Goal: Task Accomplishment & Management: Use online tool/utility

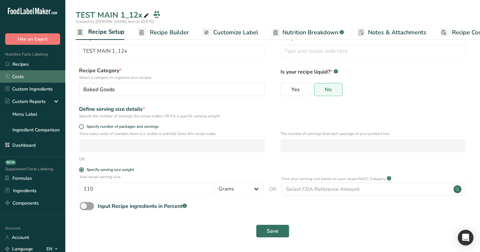
scroll to position [0, 2]
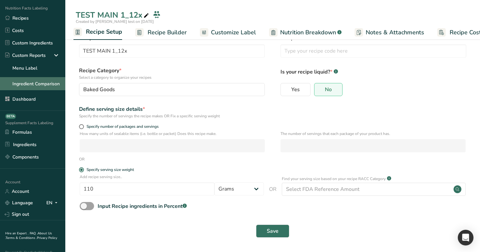
click at [40, 86] on link "Ingredient Comparison" at bounding box center [32, 83] width 65 height 13
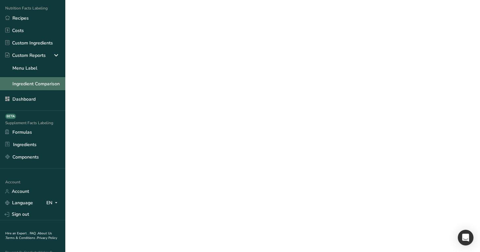
click at [40, 86] on link "Ingredient Comparison" at bounding box center [32, 83] width 65 height 13
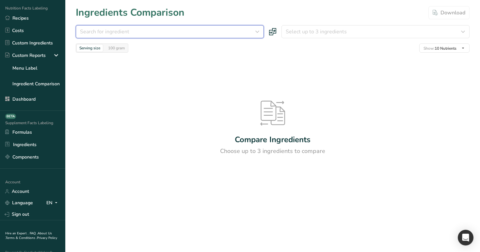
click at [173, 32] on div "Search for ingredient" at bounding box center [168, 32] width 176 height 8
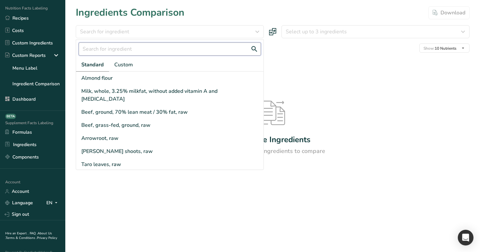
click at [173, 45] on input "text" at bounding box center [170, 48] width 182 height 13
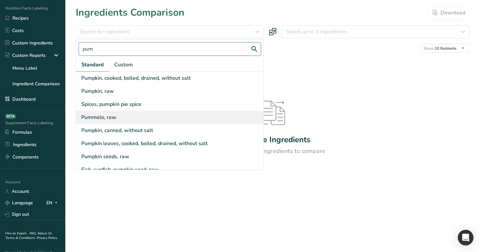
type input "pum"
click at [119, 118] on div "Pummelo, raw" at bounding box center [169, 117] width 187 height 13
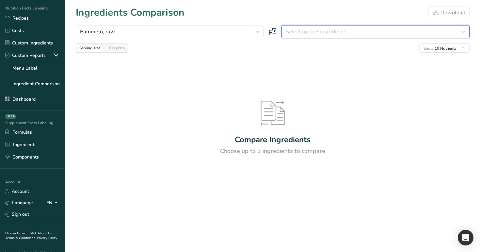
click at [313, 28] on span "Select up to 3 ingredients" at bounding box center [316, 32] width 61 height 8
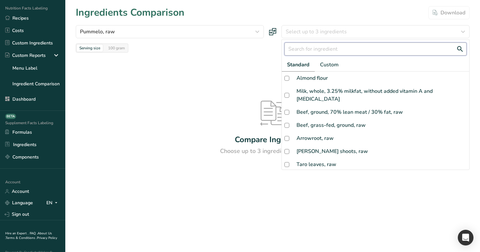
click at [314, 53] on input "text" at bounding box center [375, 48] width 182 height 13
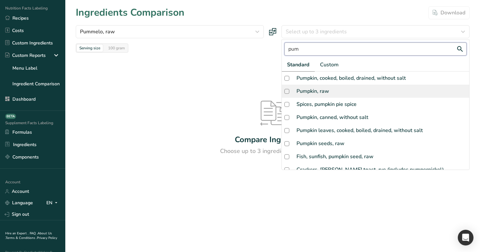
type input "pum"
click at [321, 94] on div "Pumpkin, raw" at bounding box center [313, 91] width 33 height 8
checkbox input "true"
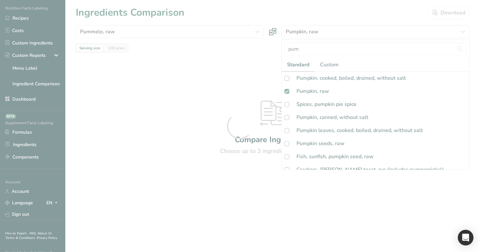
click at [277, 5] on div at bounding box center [240, 126] width 480 height 252
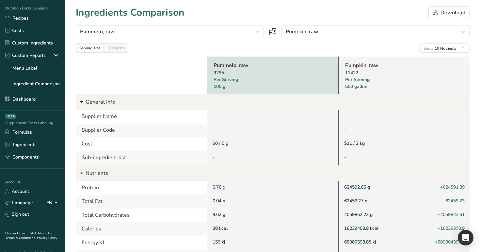
click at [360, 63] on link "Pumpkin, raw" at bounding box center [395, 65] width 101 height 8
click at [114, 46] on div "100 gram" at bounding box center [116, 47] width 22 height 7
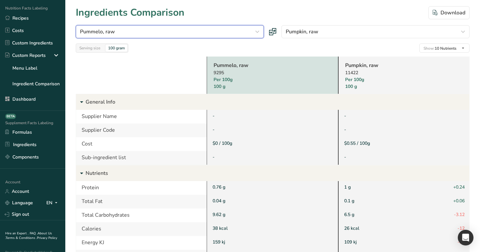
click at [167, 31] on div "Pummelo, raw" at bounding box center [168, 32] width 176 height 8
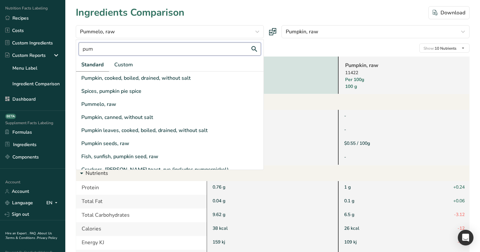
click at [112, 53] on input "pum" at bounding box center [170, 48] width 182 height 13
type input "p"
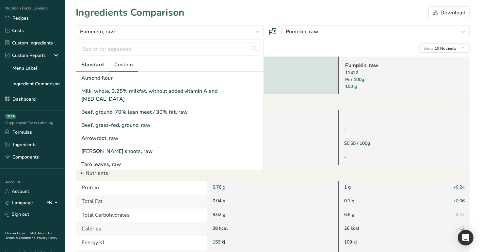
click at [123, 64] on span "Custom" at bounding box center [123, 65] width 19 height 8
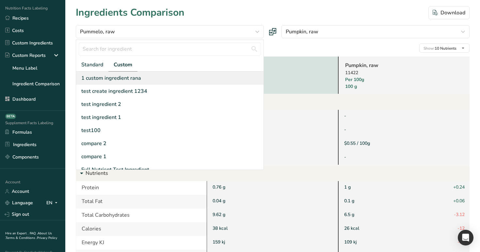
click at [123, 79] on div "1 custom ingredient rana" at bounding box center [111, 78] width 60 height 8
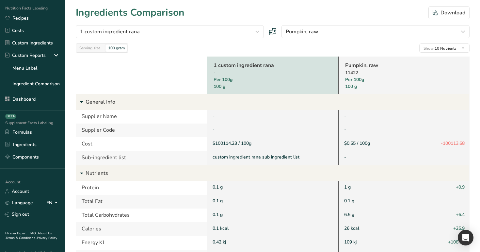
click at [221, 64] on link "1 custom ingredient rana" at bounding box center [264, 65] width 101 height 8
click at [87, 48] on div "Serving size" at bounding box center [90, 47] width 26 height 7
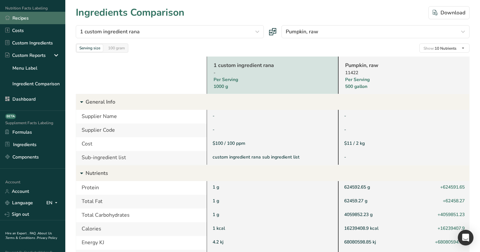
click at [31, 19] on link "Recipes" at bounding box center [32, 18] width 65 height 12
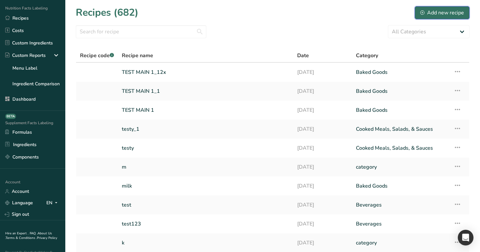
click at [441, 9] on div "Add new recipe" at bounding box center [442, 13] width 44 height 8
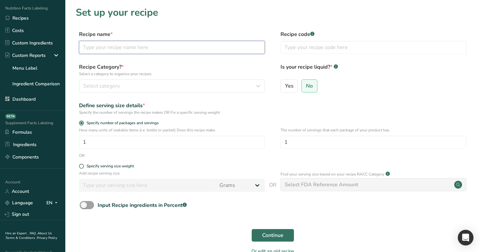
click at [183, 44] on input "text" at bounding box center [172, 47] width 186 height 13
type input "test1234"
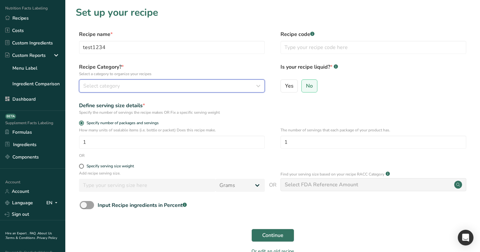
click at [164, 88] on div "Select category" at bounding box center [169, 86] width 173 height 8
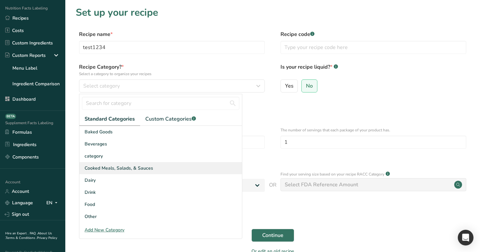
click at [160, 166] on div "Cooked Meals, Salads, & Sauces" at bounding box center [160, 168] width 163 height 12
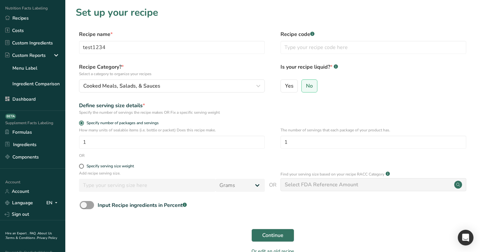
scroll to position [9, 0]
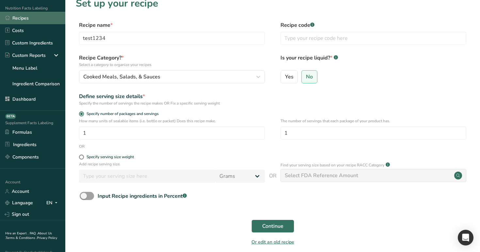
click at [40, 16] on link "Recipes" at bounding box center [32, 18] width 65 height 12
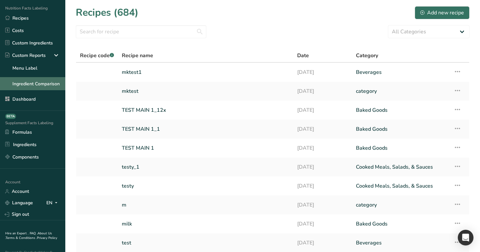
click at [48, 87] on link "Ingredient Comparison" at bounding box center [32, 83] width 65 height 13
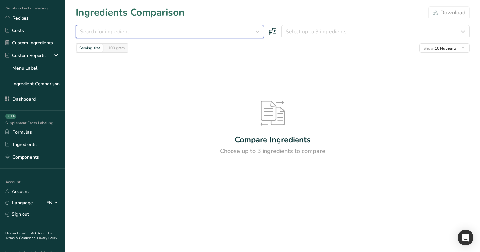
click at [157, 35] on div "Search for ingredient" at bounding box center [168, 32] width 176 height 8
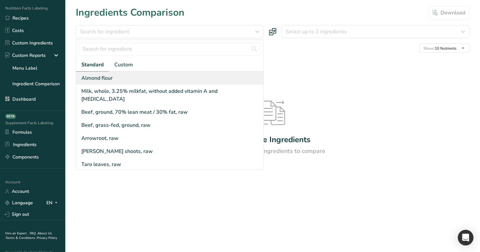
click at [159, 77] on div "Almond flour" at bounding box center [169, 78] width 187 height 13
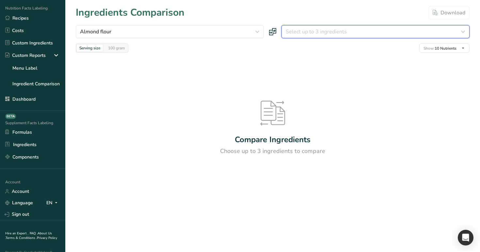
click at [318, 34] on span "Select up to 3 ingredients" at bounding box center [316, 32] width 61 height 8
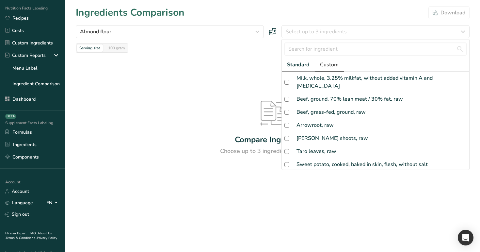
click at [334, 63] on span "Custom" at bounding box center [329, 65] width 19 height 8
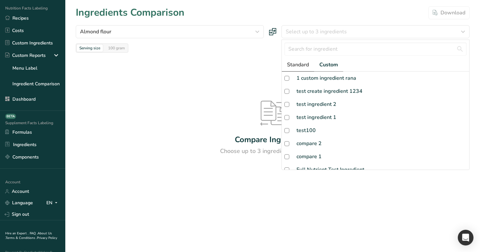
click at [307, 62] on span "Standard" at bounding box center [298, 65] width 22 height 8
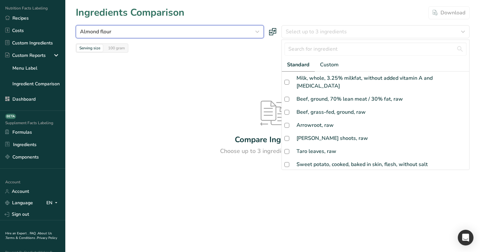
click at [209, 29] on div "Almond flour" at bounding box center [168, 32] width 176 height 8
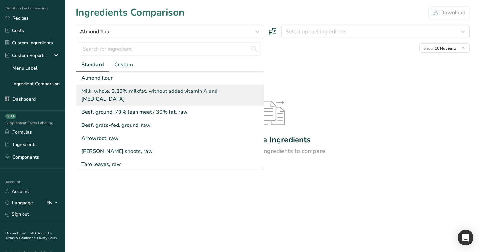
click at [178, 92] on div "Milk, whole, 3.25% milkfat, without added vitamin A and vitamin D" at bounding box center [171, 95] width 180 height 16
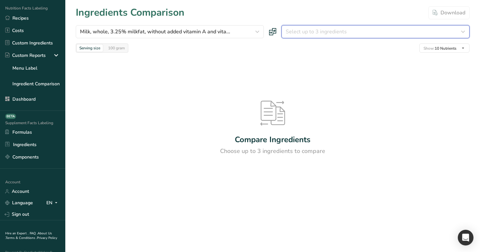
click at [332, 27] on button "Select up to 3 ingredients" at bounding box center [375, 31] width 188 height 13
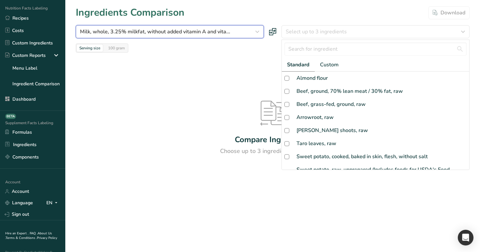
click at [221, 28] on span "Milk, whole, 3.25% milkfat, without added vitamin A and vita..." at bounding box center [155, 32] width 150 height 8
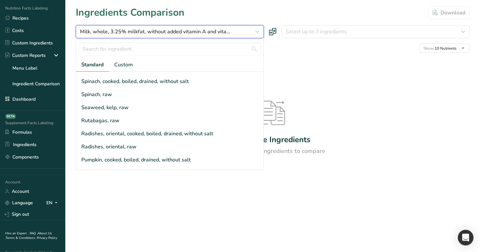
scroll to position [184, 0]
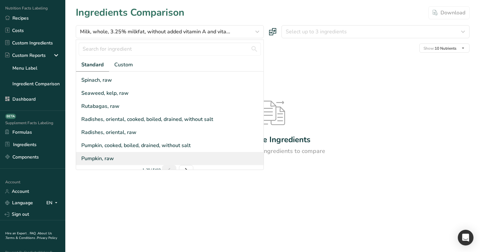
click at [148, 152] on div "Pumpkin, raw" at bounding box center [169, 158] width 187 height 13
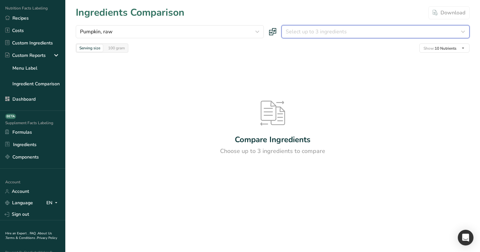
click at [324, 33] on span "Select up to 3 ingredients" at bounding box center [316, 32] width 61 height 8
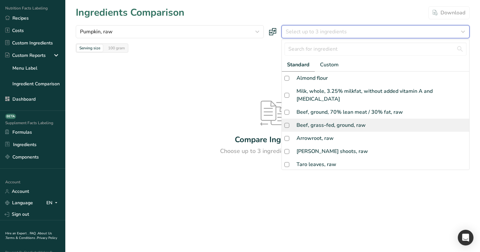
scroll to position [170, 0]
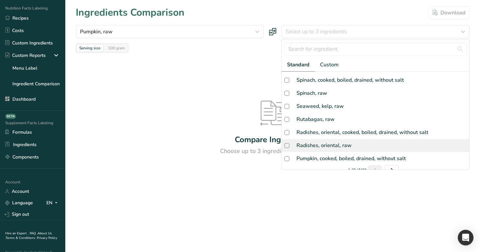
click at [335, 141] on div "Radishes, oriental, raw" at bounding box center [324, 145] width 55 height 8
checkbox input "true"
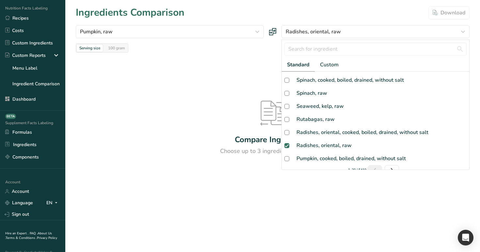
click at [240, 126] on div at bounding box center [240, 126] width 0 height 0
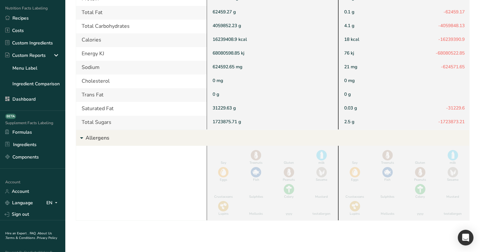
scroll to position [0, 0]
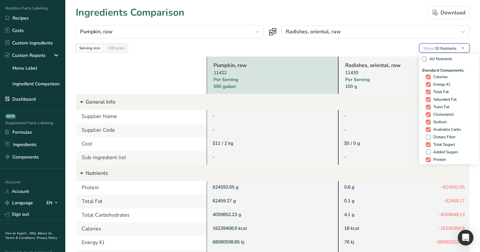
click at [440, 47] on span "Show: 10 Nutrients" at bounding box center [440, 48] width 33 height 5
click at [442, 58] on span "All Nutrients" at bounding box center [439, 58] width 25 height 5
click at [426, 58] on input "All Nutrients" at bounding box center [424, 59] width 4 height 4
checkbox input "true"
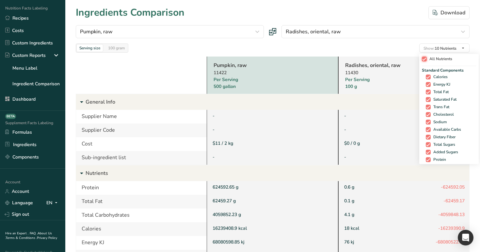
checkbox input "true"
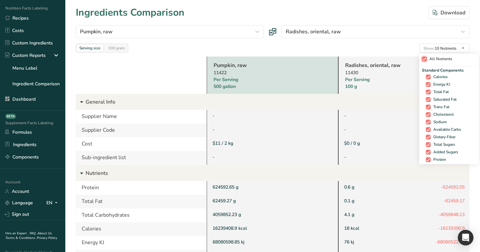
checkbox input "true"
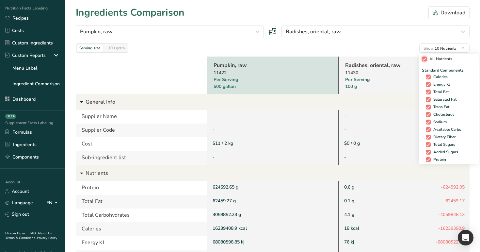
checkbox input "true"
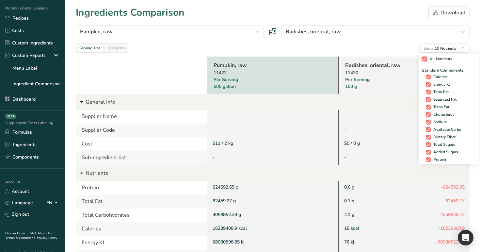
checkbox input "true"
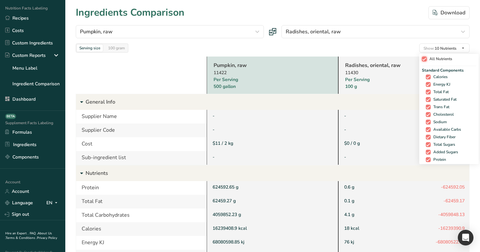
checkbox input "true"
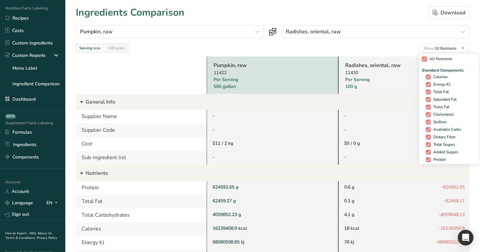
checkbox input "true"
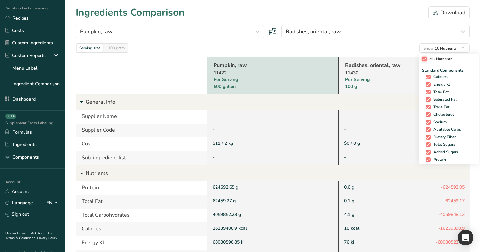
checkbox input "true"
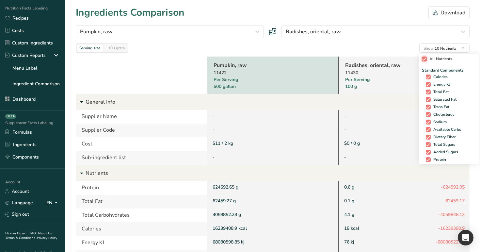
checkbox input "true"
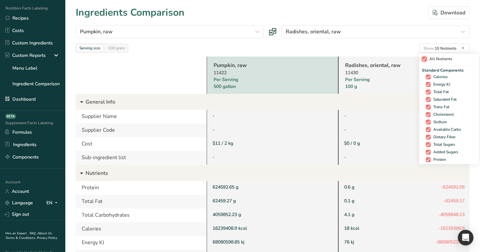
checkbox input "true"
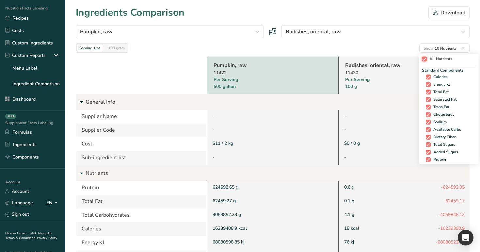
checkbox input "true"
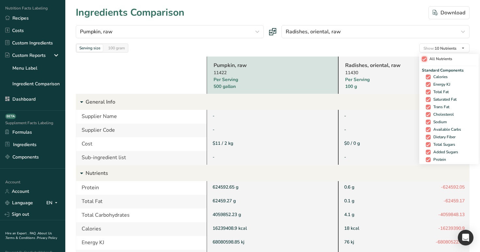
checkbox input "true"
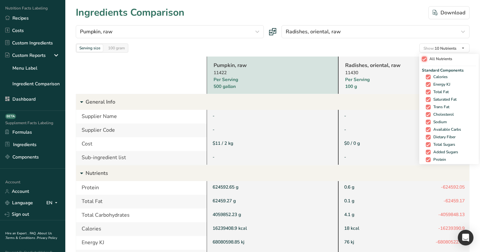
checkbox input "true"
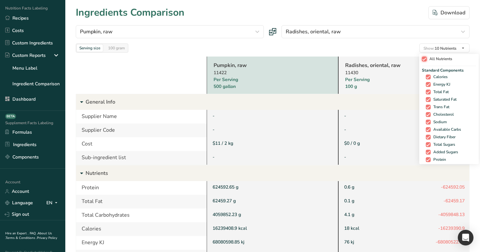
checkbox input "true"
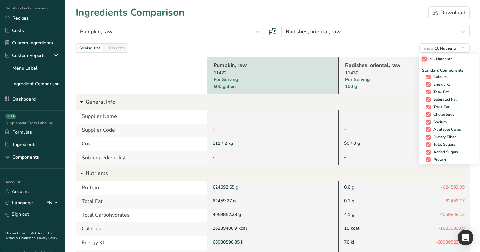
checkbox input "true"
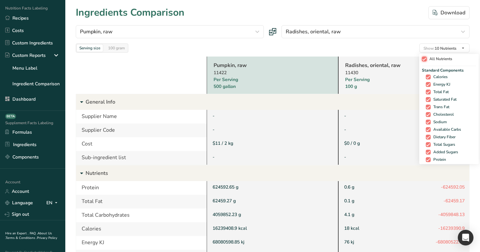
checkbox input "true"
click at [442, 58] on span "All Nutrients" at bounding box center [437, 58] width 25 height 5
click at [424, 58] on input "All Nutrients" at bounding box center [422, 59] width 4 height 4
checkbox input "false"
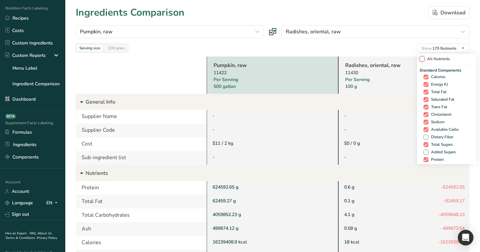
checkbox input "false"
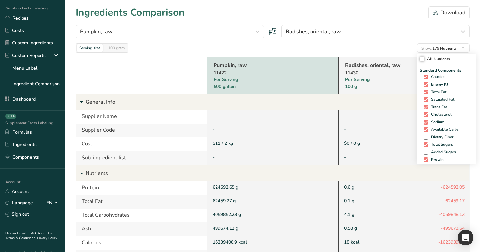
checkbox input "false"
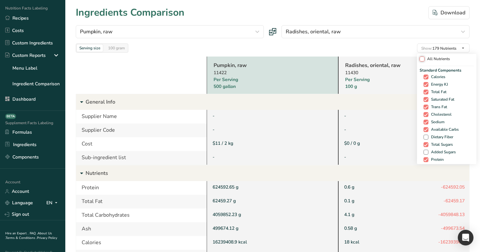
checkbox input "false"
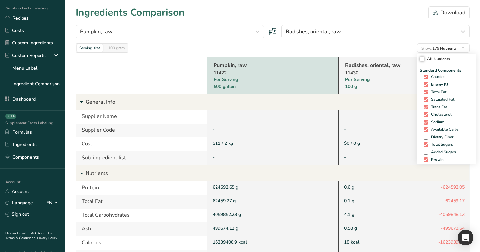
checkbox input "false"
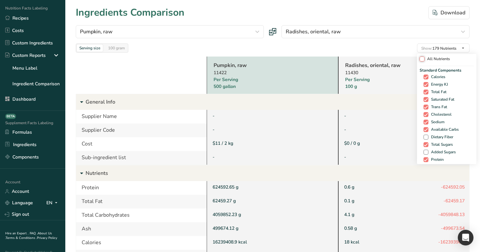
checkbox input "false"
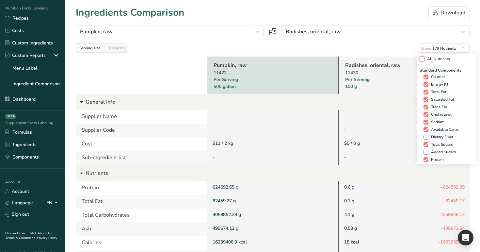
checkbox input "false"
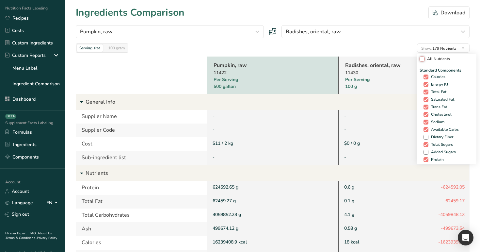
checkbox input "false"
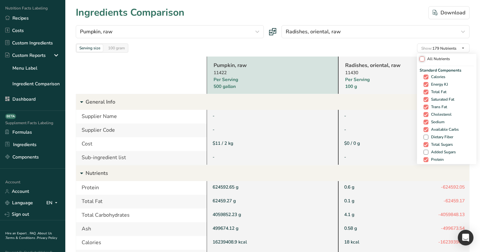
checkbox input "false"
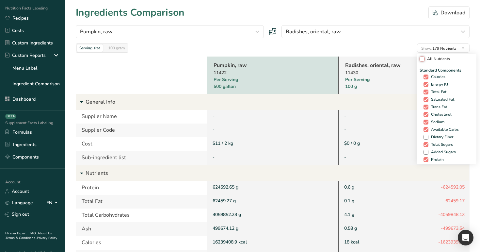
checkbox input "false"
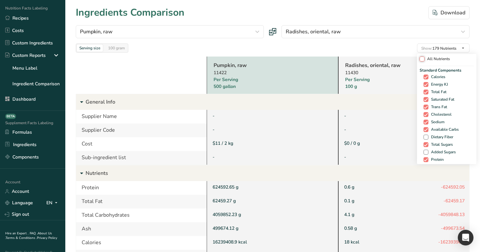
checkbox input "false"
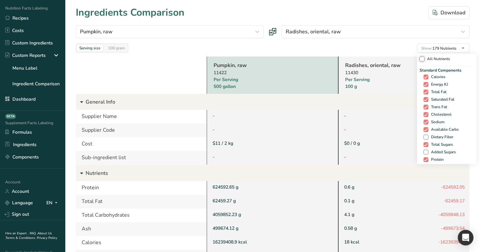
checkbox input "false"
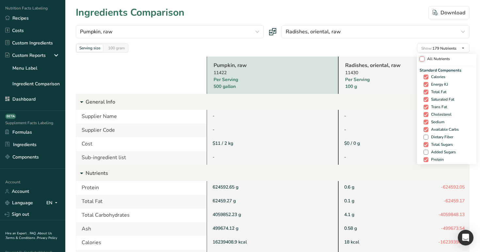
checkbox input "false"
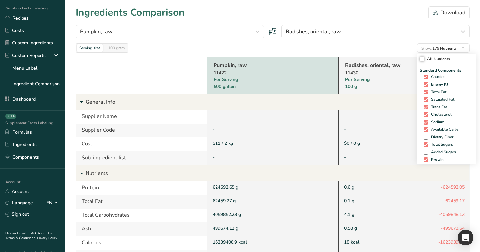
checkbox input "false"
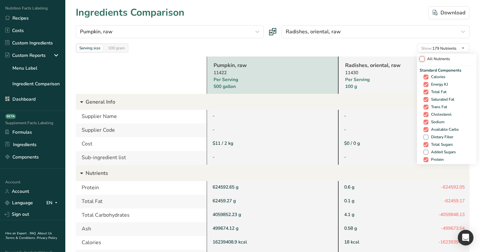
checkbox input "false"
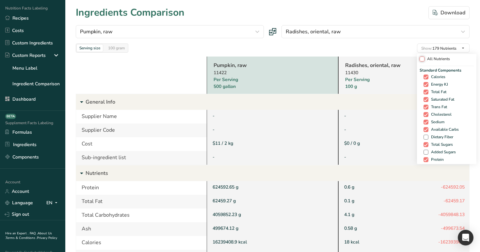
checkbox input "false"
click at [395, 53] on div "Pumpkin, raw 11422 Per Serving 500 gallon Radishes, oriental, raw 11430 Per Ser…" at bounding box center [273, 231] width 394 height 357
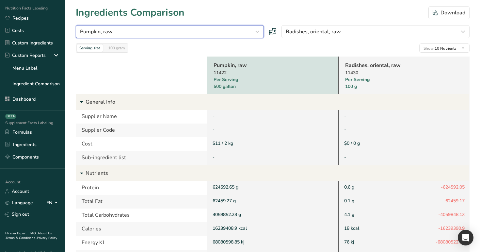
click at [221, 28] on div "Pumpkin, raw" at bounding box center [168, 32] width 176 height 8
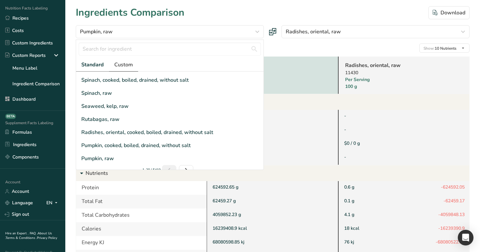
click at [122, 67] on span "Custom" at bounding box center [123, 65] width 19 height 8
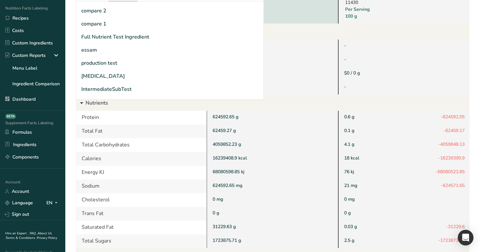
scroll to position [57, 0]
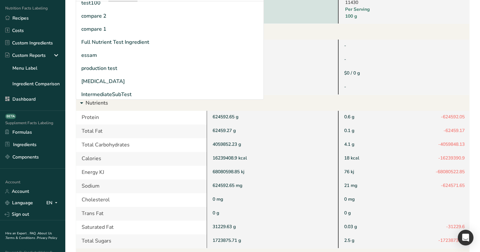
click at [68, 64] on section "Ingredients Comparison Download Pumpkin, raw Standard Custom 1 custom ingredien…" at bounding box center [272, 140] width 415 height 420
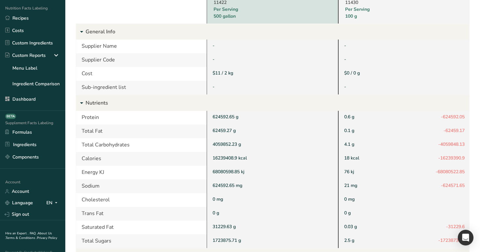
scroll to position [0, 0]
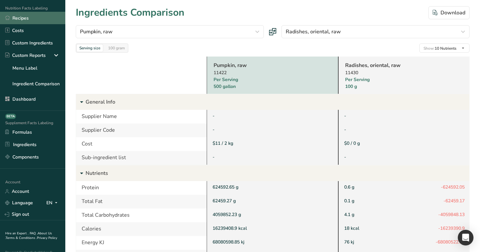
click at [45, 20] on link "Recipes" at bounding box center [32, 18] width 65 height 12
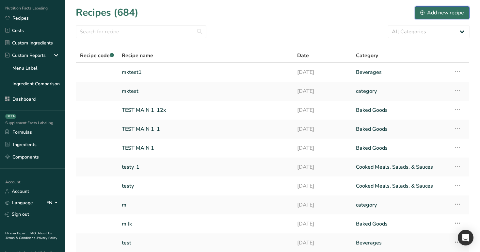
click at [436, 12] on div "Add new recipe" at bounding box center [442, 13] width 44 height 8
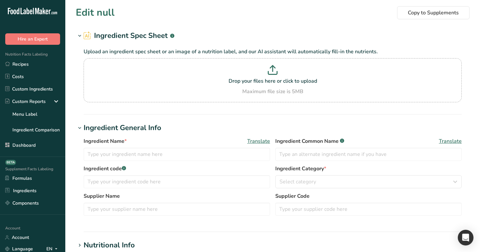
type input "Pumpkin, raw"
type input "Pumpkin"
type input "500"
select select "6"
select select "29"
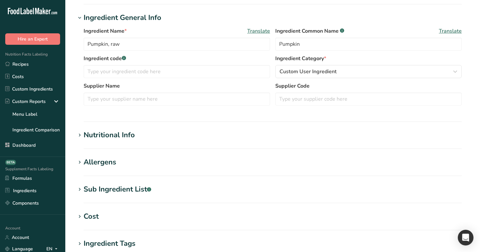
scroll to position [113, 0]
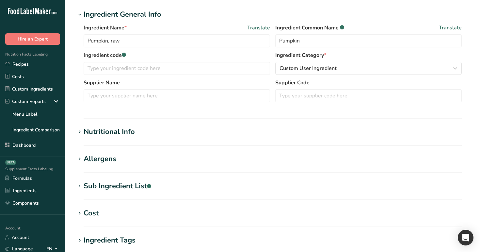
click at [183, 131] on h1 "Nutritional Info" at bounding box center [273, 131] width 394 height 11
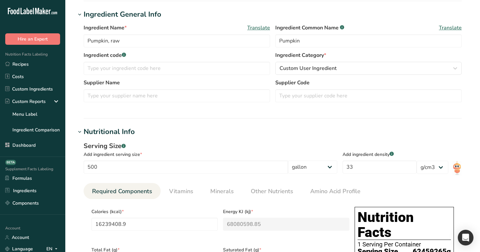
scroll to position [120, 0]
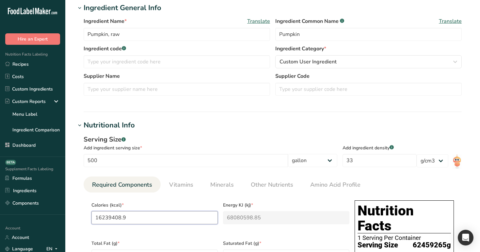
drag, startPoint x: 130, startPoint y: 216, endPoint x: 85, endPoint y: 215, distance: 44.4
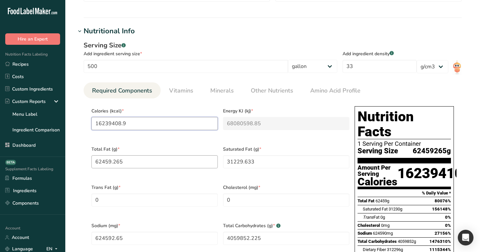
scroll to position [220, 0]
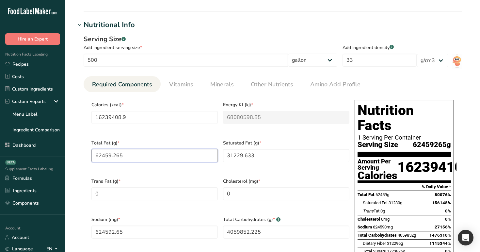
click at [143, 152] on Fat "62459.265" at bounding box center [154, 155] width 126 height 13
drag, startPoint x: 109, startPoint y: 141, endPoint x: 88, endPoint y: 140, distance: 21.2
click at [88, 141] on section "Calories (kcal) * 16239408.9 Energy KJ (kj) * 68080598.85 Total Fat (g) * 62459…" at bounding box center [273, 212] width 378 height 240
drag, startPoint x: 91, startPoint y: 140, endPoint x: 105, endPoint y: 140, distance: 14.7
click at [105, 140] on div "Total Fat (g) * 62459.265" at bounding box center [155, 155] width 132 height 38
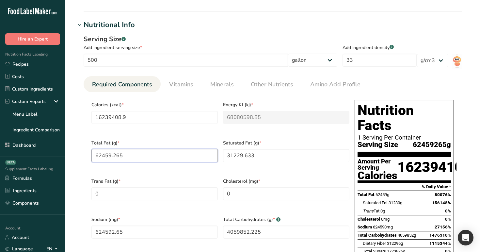
click at [117, 150] on Fat "62459.265" at bounding box center [154, 155] width 126 height 13
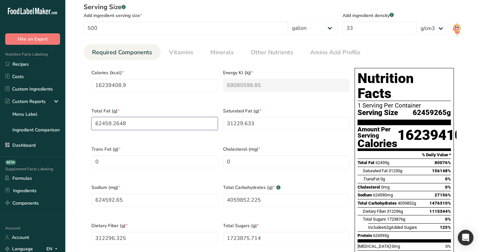
scroll to position [252, 0]
type Fat "62459.2648"
click at [120, 193] on input "624592.65" at bounding box center [154, 199] width 126 height 13
drag, startPoint x: 125, startPoint y: 192, endPoint x: 86, endPoint y: 188, distance: 39.7
click at [86, 188] on section "Calories (kcal) * 16239408.9 Energy KJ (kj) * 68080598.85 Total Fat (g) * 62459…" at bounding box center [273, 180] width 378 height 240
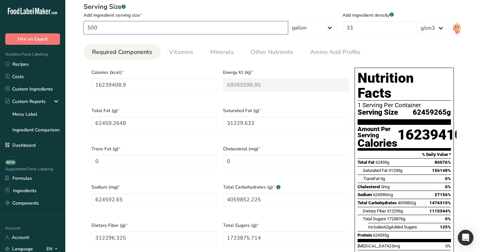
click at [148, 30] on input "500" at bounding box center [186, 27] width 204 height 13
type input "1"
type input "32478.8178"
type KJ "136161.1977"
type Fat "124.9185"
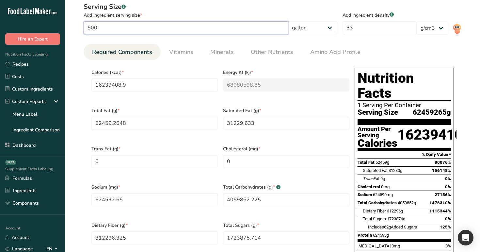
type Fat "62.4593"
type input "1249.1853"
type Carbohydrates "8119.7045"
type Fiber "624.5927"
type Sugars "3447.7514"
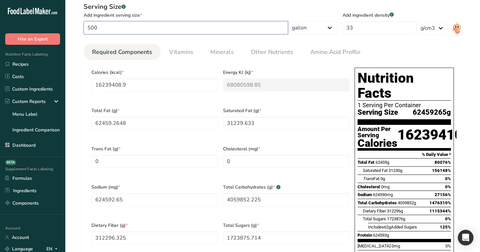
type Sugars "0.1249"
type input "1249.1853"
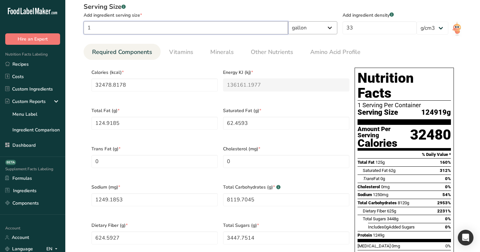
type input "1"
click at [336, 25] on select "g ppm ug kg mg mcg lb oz quarter cup half cup l ml fl oz tbsp tsp cup qt gallon" at bounding box center [312, 27] width 49 height 13
select select "0"
type input "0.26"
type KJ "1.09"
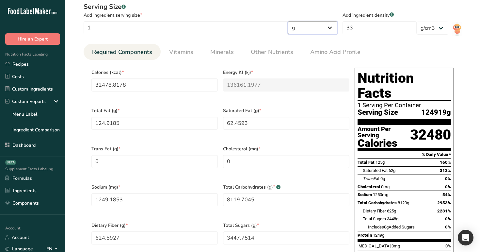
type Fat "0.001"
type Fat "0.0005"
type input "0.01"
type Carbohydrates "0.065"
type Fiber "0.005"
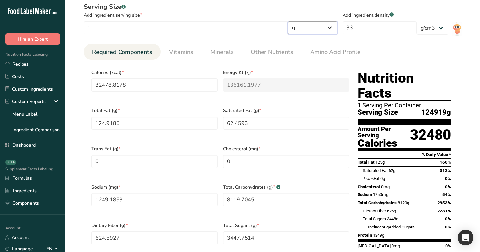
type Sugars "0.0276"
type Sugars "0"
type input "0.01"
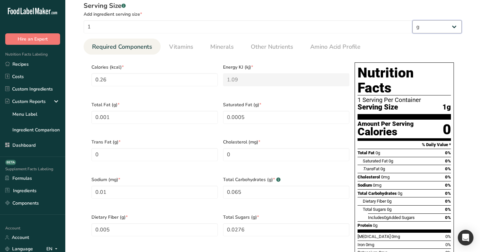
scroll to position [253, 0]
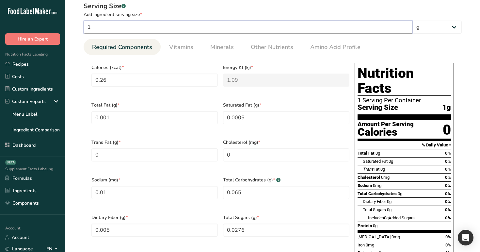
click at [128, 30] on input "1" at bounding box center [248, 27] width 329 height 13
type input "10"
type input "2.6"
type KJ "10.9"
type Fat "0.01"
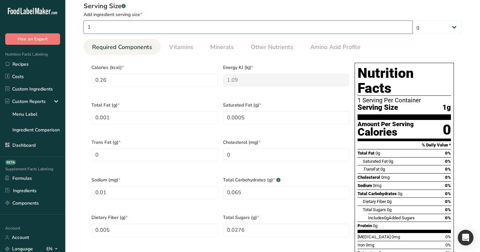
type Fat "0.005"
type input "0.1"
type Carbohydrates "0.65"
type Fiber "0.05"
type Sugars "0.276"
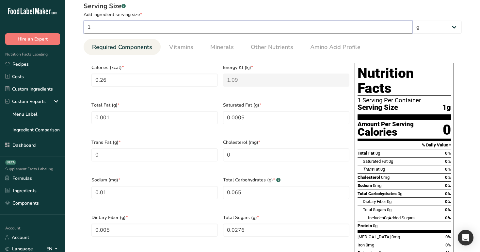
type input "0.1"
type input "100"
type input "26"
type KJ "109"
type Fat "0.1"
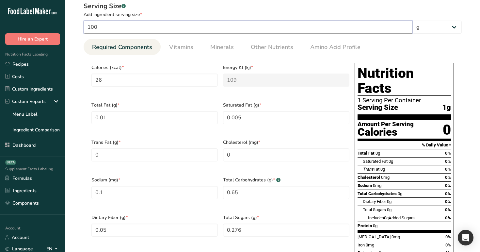
type Fat "0.05"
type input "1"
type Carbohydrates "6.5"
type Fiber "0.5"
type Sugars "2.76"
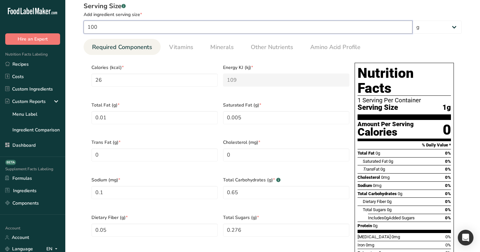
type Sugars "0.0001"
type input "1"
type input "99.9998"
type input "25.9999"
type KJ "108.9998"
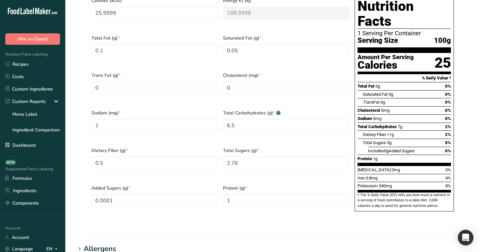
scroll to position [314, 0]
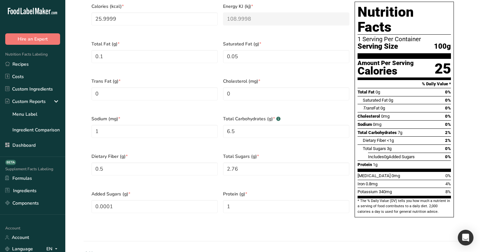
type input "99.9998"
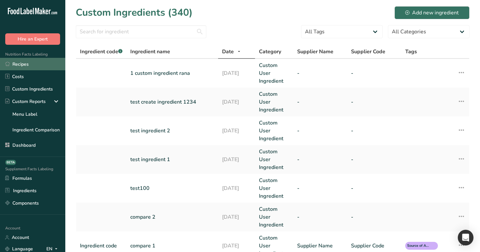
click at [41, 66] on link "Recipes" at bounding box center [32, 64] width 65 height 12
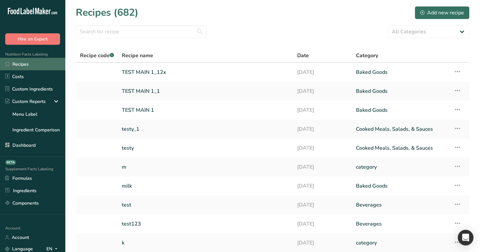
click at [40, 65] on link "Recipes" at bounding box center [32, 64] width 65 height 12
click at [440, 15] on div "Add new recipe" at bounding box center [442, 13] width 44 height 8
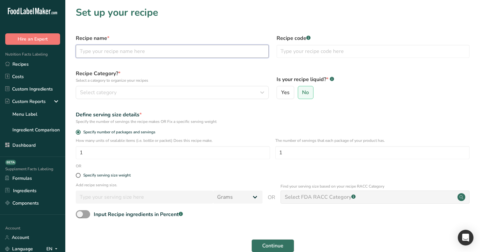
click at [206, 55] on input "text" at bounding box center [172, 51] width 193 height 13
type input "mktest"
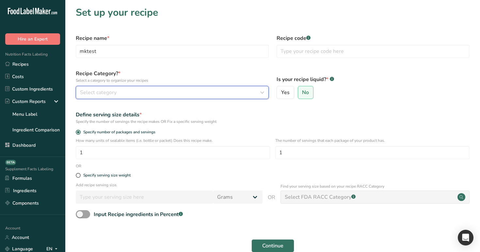
click at [148, 93] on div "Select category" at bounding box center [170, 92] width 181 height 8
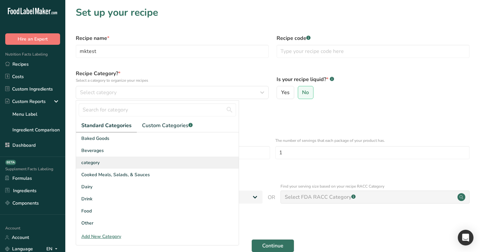
click at [164, 161] on div "category" at bounding box center [157, 162] width 163 height 12
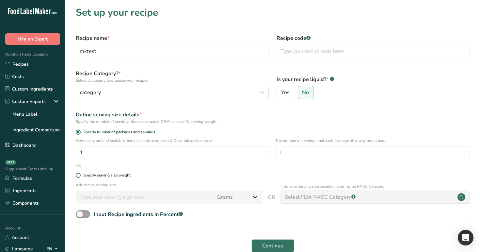
click at [109, 173] on div "Specify serving size weight" at bounding box center [106, 175] width 47 height 5
click at [80, 173] on input "Specify serving size weight" at bounding box center [78, 175] width 4 height 4
radio input "true"
radio input "false"
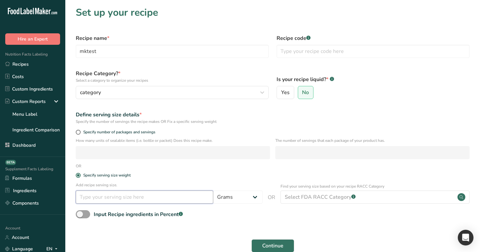
click at [125, 194] on input "number" at bounding box center [144, 196] width 137 height 13
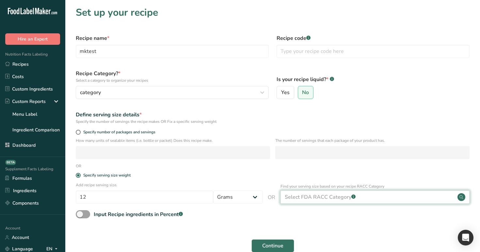
click at [369, 195] on div "Select FDA RACC Category .a-a{fill:#347362;}.b-a{fill:#fff;}" at bounding box center [375, 196] width 189 height 13
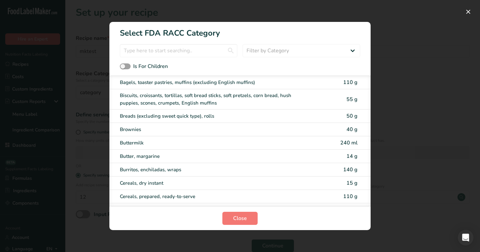
click at [300, 189] on div "Cereals, dry instant 15 g" at bounding box center [239, 182] width 261 height 13
type input "15"
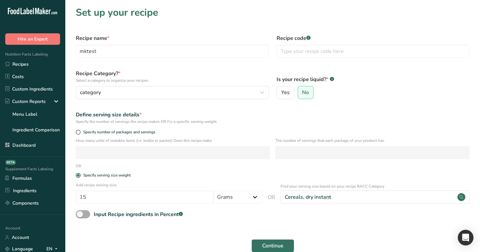
click at [147, 211] on div "Input Recipe ingredients in Percent .a-a{fill:#347362;}.b-a{fill:#fff;}" at bounding box center [138, 214] width 89 height 8
click at [80, 212] on input "Input Recipe ingredients in Percent .a-a{fill:#347362;}.b-a{fill:#fff;}" at bounding box center [78, 214] width 4 height 4
checkbox input "true"
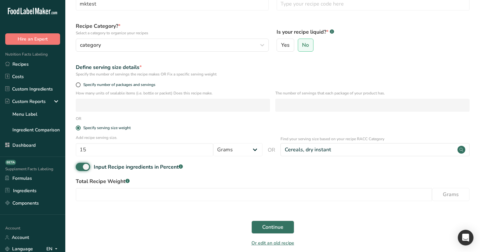
scroll to position [81, 0]
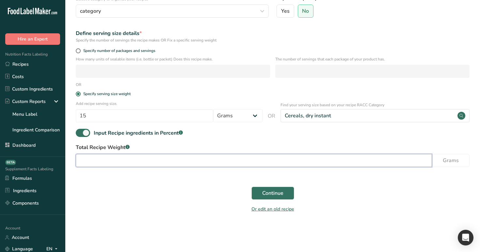
click at [192, 161] on input "number" at bounding box center [254, 160] width 356 height 13
type input "99"
click at [283, 188] on button "Continue" at bounding box center [272, 192] width 43 height 13
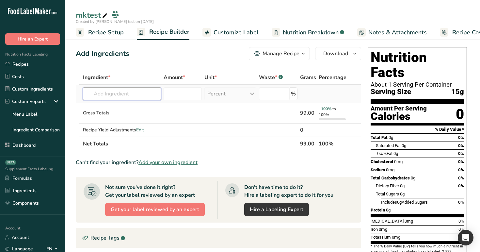
click at [127, 95] on input "text" at bounding box center [122, 93] width 78 height 13
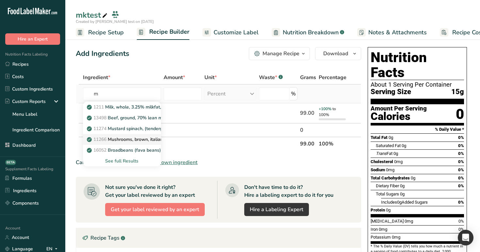
click at [124, 135] on link "11266 Mushrooms, brown, italian, or crimini, raw" at bounding box center [122, 139] width 78 height 11
type input "Mushrooms, brown, italian, or crimini, raw"
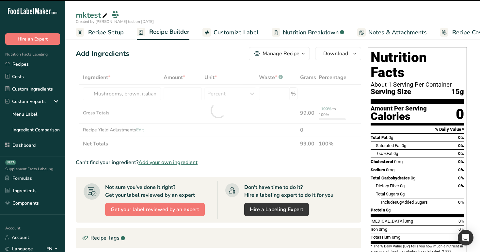
type input "0"
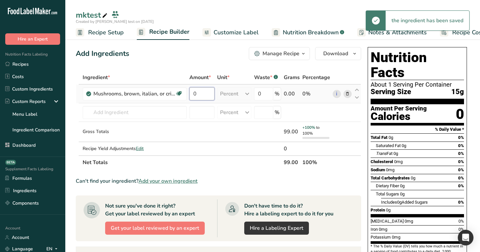
click at [201, 92] on input "0" at bounding box center [201, 93] width 25 height 13
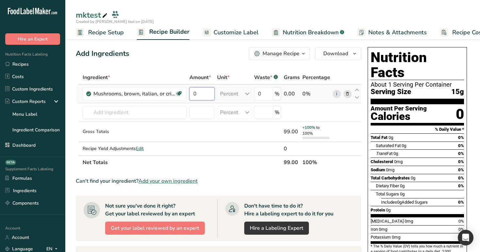
click at [201, 97] on input "0" at bounding box center [201, 93] width 25 height 13
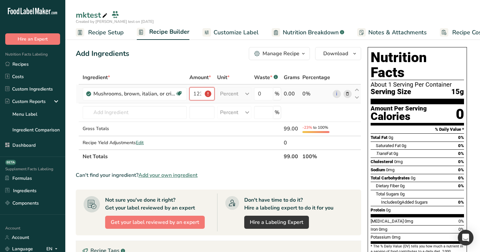
scroll to position [0, 1]
click at [217, 65] on div "Add Ingredients Manage Recipe Delete Recipe Duplicate Recipe Scale Recipe Save …" at bounding box center [220, 232] width 289 height 376
click at [199, 93] on input "123" at bounding box center [201, 93] width 25 height 13
type input "13"
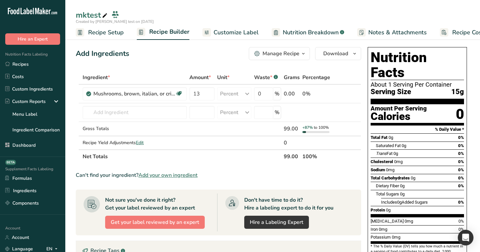
click at [211, 70] on div "Add Ingredients Manage Recipe Delete Recipe Duplicate Recipe Scale Recipe Save …" at bounding box center [220, 232] width 289 height 376
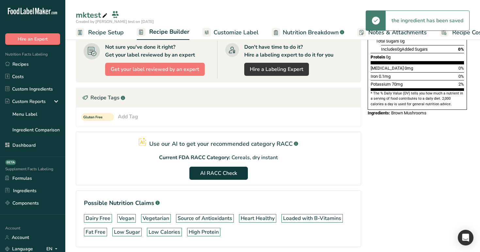
scroll to position [174, 0]
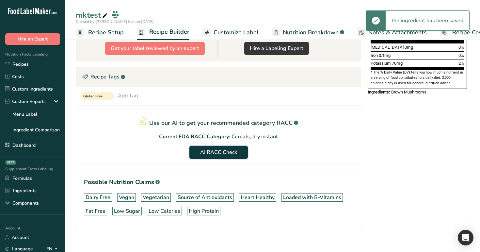
click at [224, 150] on span "AI RACC Check" at bounding box center [218, 152] width 37 height 8
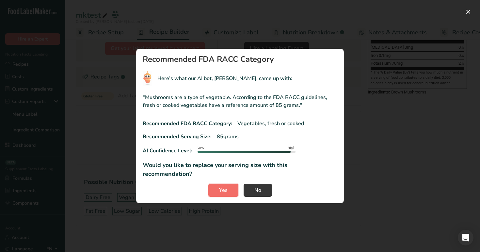
click at [227, 186] on button "Yes" at bounding box center [223, 190] width 30 height 13
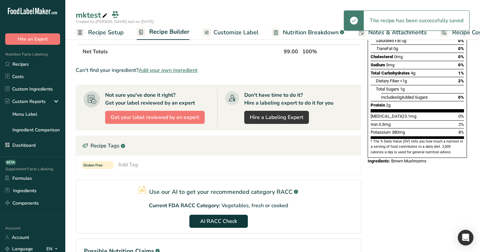
scroll to position [0, 0]
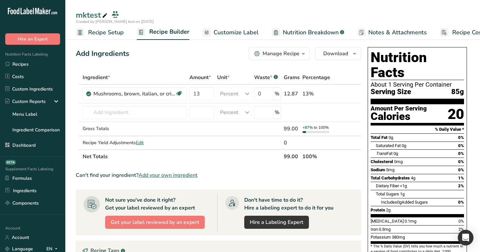
click at [282, 57] on div "Manage Recipe" at bounding box center [281, 54] width 37 height 8
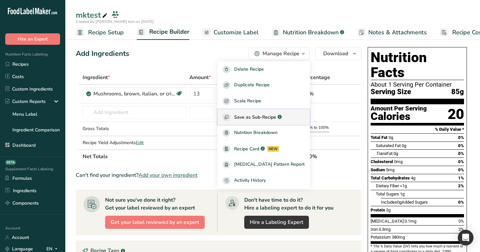
click at [273, 116] on span "Save as Sub-Recipe" at bounding box center [255, 117] width 42 height 7
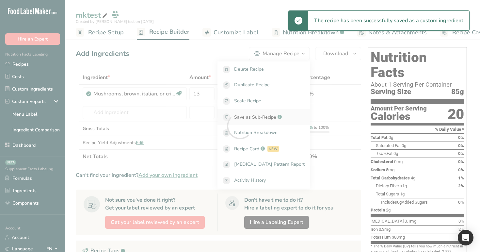
select select "30"
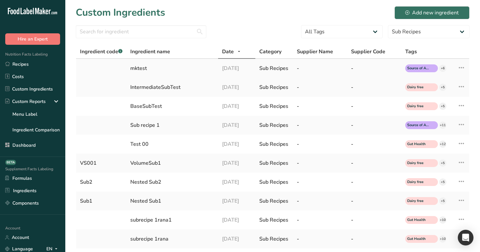
drag, startPoint x: 148, startPoint y: 69, endPoint x: 130, endPoint y: 67, distance: 17.4
click at [130, 67] on td "mktest" at bounding box center [172, 68] width 92 height 19
copy div "mktest"
click at [145, 68] on div "mktest" at bounding box center [172, 68] width 84 height 8
click at [33, 68] on link "Recipes" at bounding box center [32, 64] width 65 height 12
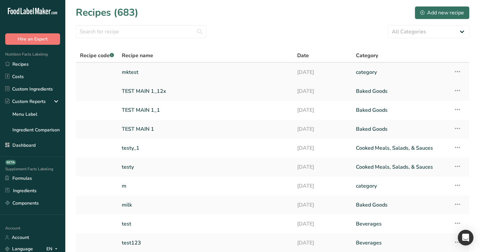
click at [156, 71] on link "mktest" at bounding box center [206, 72] width 168 height 14
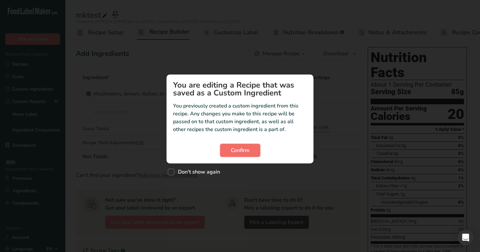
click at [249, 152] on span "Confirm" at bounding box center [240, 150] width 19 height 8
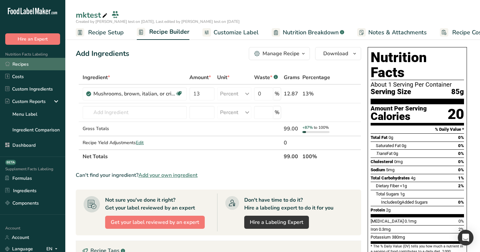
click at [50, 70] on link "Recipes" at bounding box center [32, 64] width 65 height 12
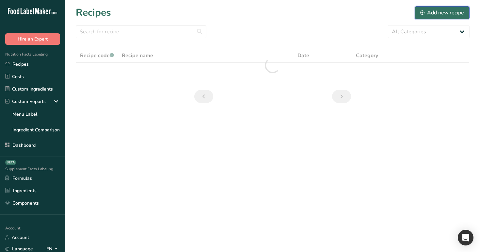
click at [438, 14] on div "Add new recipe" at bounding box center [442, 13] width 44 height 8
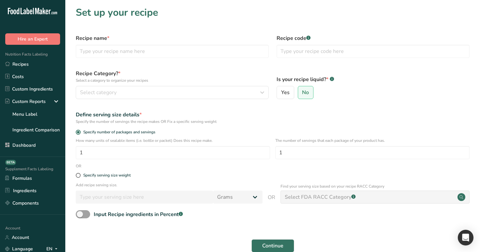
click at [180, 67] on div "Recipe Category? * Select a category to organize your recipes Select category S…" at bounding box center [172, 84] width 201 height 37
click at [179, 48] on input "text" at bounding box center [172, 51] width 193 height 13
paste input "mktest"
type input "mktest1"
click at [174, 94] on div "Select category" at bounding box center [170, 92] width 181 height 8
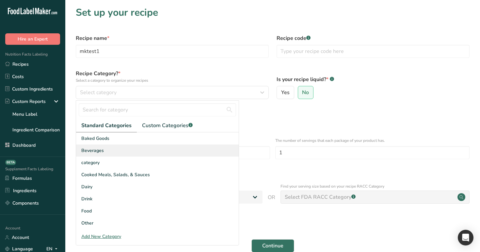
click at [166, 152] on div "Beverages" at bounding box center [157, 150] width 163 height 12
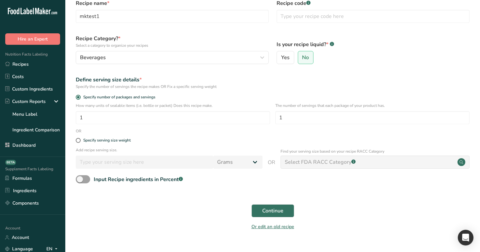
scroll to position [45, 0]
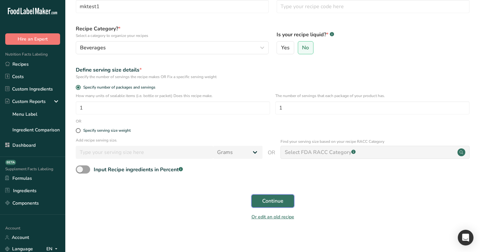
click at [266, 203] on span "Continue" at bounding box center [272, 201] width 21 height 8
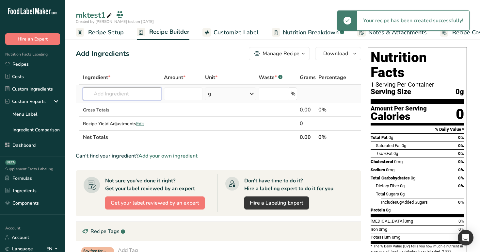
click at [135, 95] on input "text" at bounding box center [122, 93] width 79 height 13
paste input "mktest"
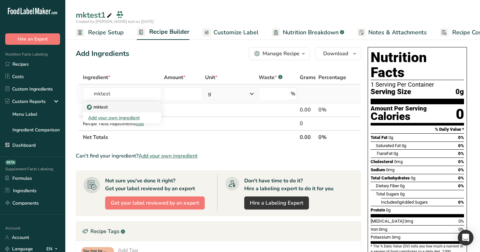
click at [131, 106] on div "mktest" at bounding box center [117, 107] width 58 height 7
type input "mktest"
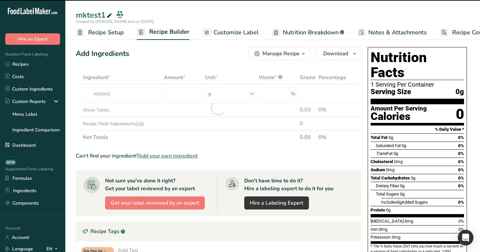
type input "0"
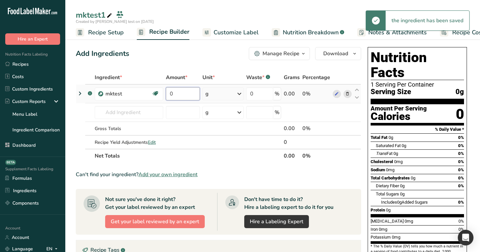
click at [184, 93] on input "0" at bounding box center [183, 93] width 34 height 13
type input "100"
click at [190, 59] on div "Add Ingredients Manage Recipe Delete Recipe Duplicate Recipe Scale Recipe Save …" at bounding box center [218, 53] width 285 height 13
click at [81, 93] on icon at bounding box center [80, 94] width 8 height 12
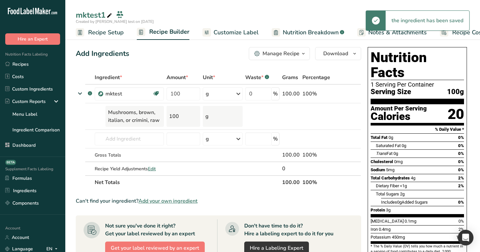
click at [81, 93] on icon at bounding box center [80, 93] width 12 height 8
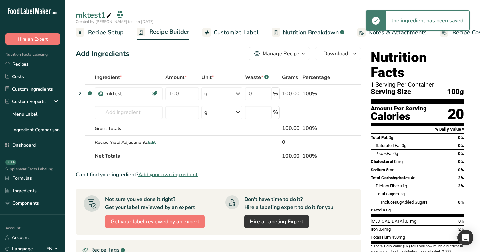
click at [81, 93] on icon at bounding box center [80, 94] width 8 height 12
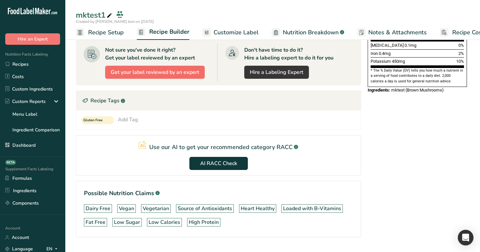
scroll to position [188, 0]
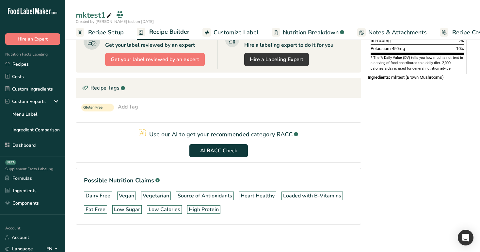
click at [111, 33] on span "Recipe Setup" at bounding box center [106, 32] width 36 height 9
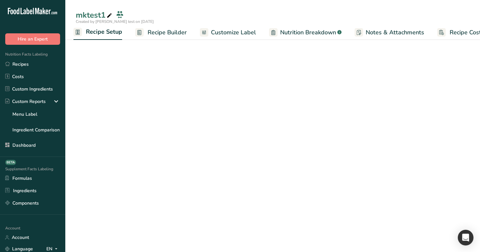
scroll to position [22, 0]
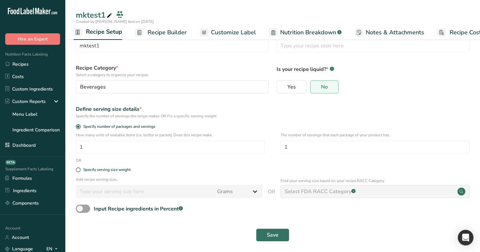
click at [168, 36] on span "Recipe Builder" at bounding box center [167, 32] width 39 height 9
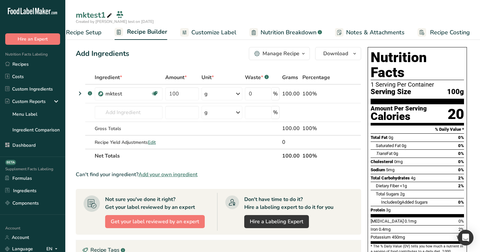
click at [279, 53] on div "Manage Recipe" at bounding box center [281, 54] width 37 height 8
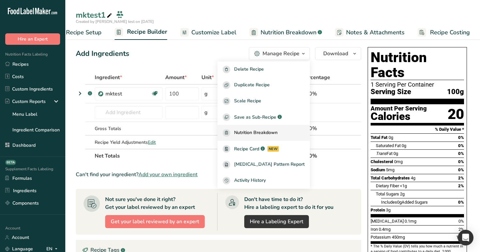
click at [278, 136] on span "Nutrition Breakdown" at bounding box center [255, 133] width 43 height 8
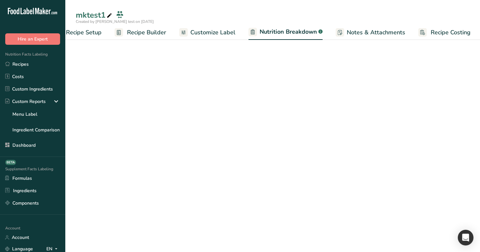
select select "Calories"
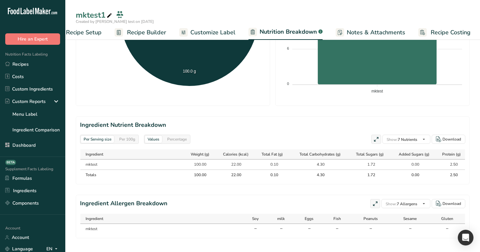
scroll to position [223, 0]
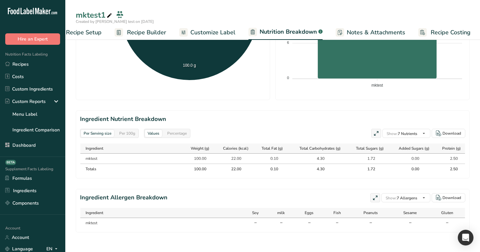
click at [127, 130] on div "Per 100g" at bounding box center [127, 133] width 21 height 7
click at [189, 133] on div "Percentage" at bounding box center [177, 133] width 25 height 7
click at [100, 131] on div "Per Serving size" at bounding box center [97, 133] width 33 height 7
click at [132, 132] on div "Per 100g" at bounding box center [127, 133] width 21 height 7
click at [146, 30] on span "Recipe Builder" at bounding box center [146, 32] width 39 height 9
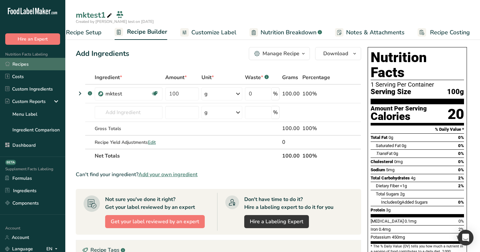
click at [38, 59] on link "Recipes" at bounding box center [32, 64] width 65 height 12
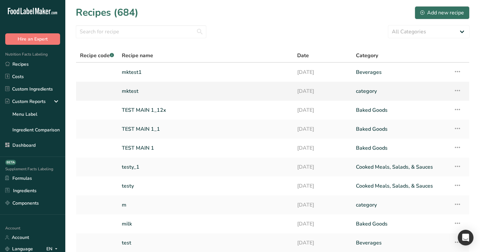
click at [222, 91] on link "mktest" at bounding box center [206, 91] width 168 height 14
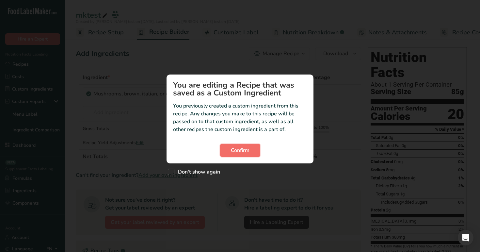
click at [239, 146] on span "Confirm" at bounding box center [240, 150] width 19 height 8
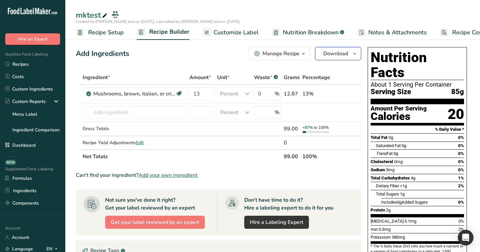
click at [340, 52] on span "Download" at bounding box center [335, 54] width 25 height 8
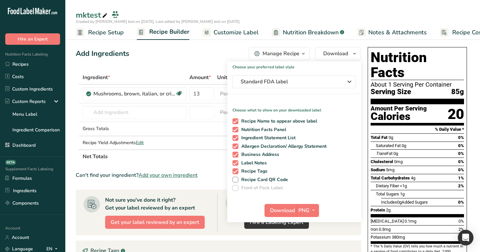
click at [218, 42] on section "Add Ingredients Manage Recipe Delete Recipe Duplicate Recipe Scale Recipe Save …" at bounding box center [272, 232] width 415 height 397
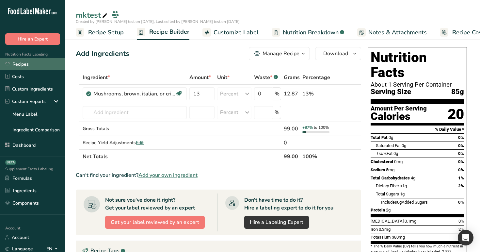
click at [43, 64] on link "Recipes" at bounding box center [32, 64] width 65 height 12
